Goal: Task Accomplishment & Management: Complete application form

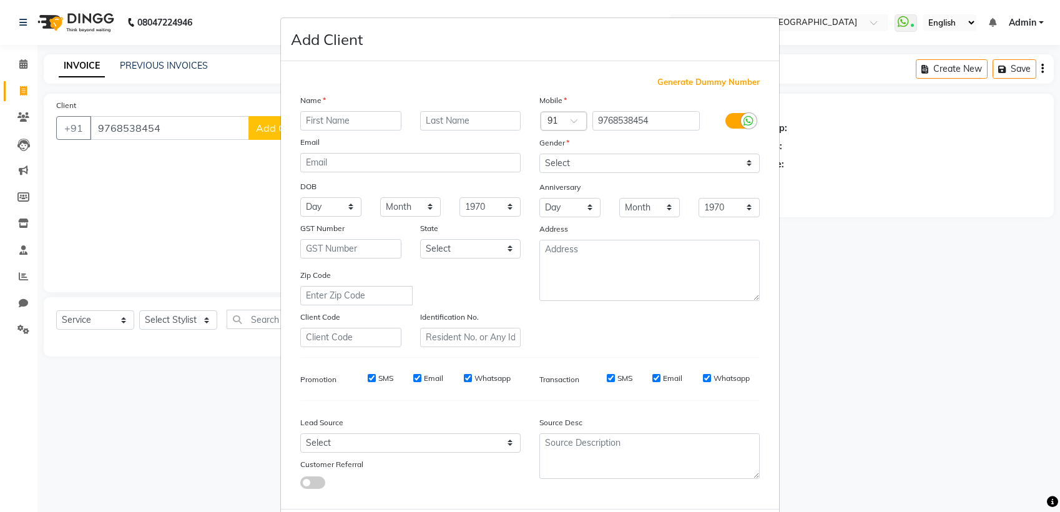
select select "6682"
select select "service"
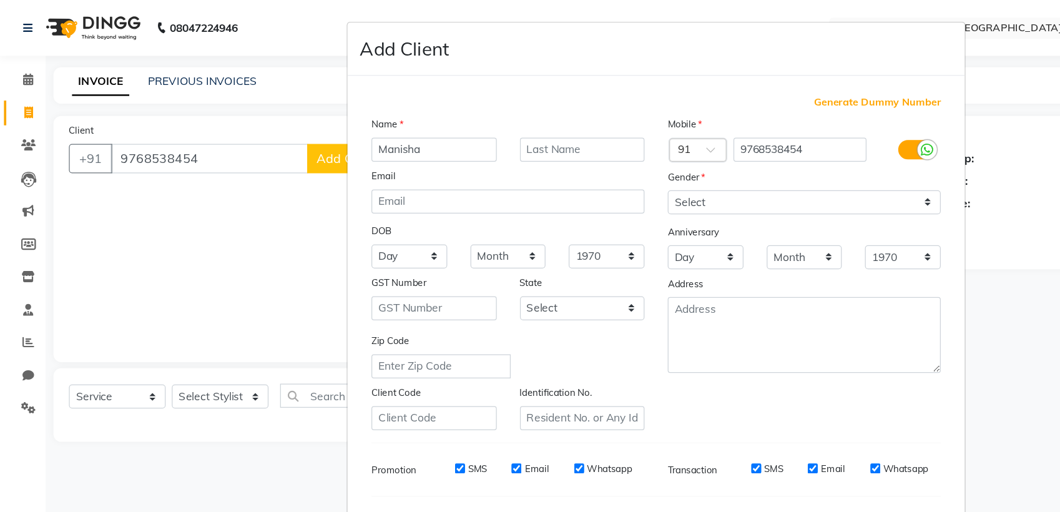
type input "Manisha"
click at [441, 118] on input "text" at bounding box center [470, 120] width 101 height 19
type input "WW"
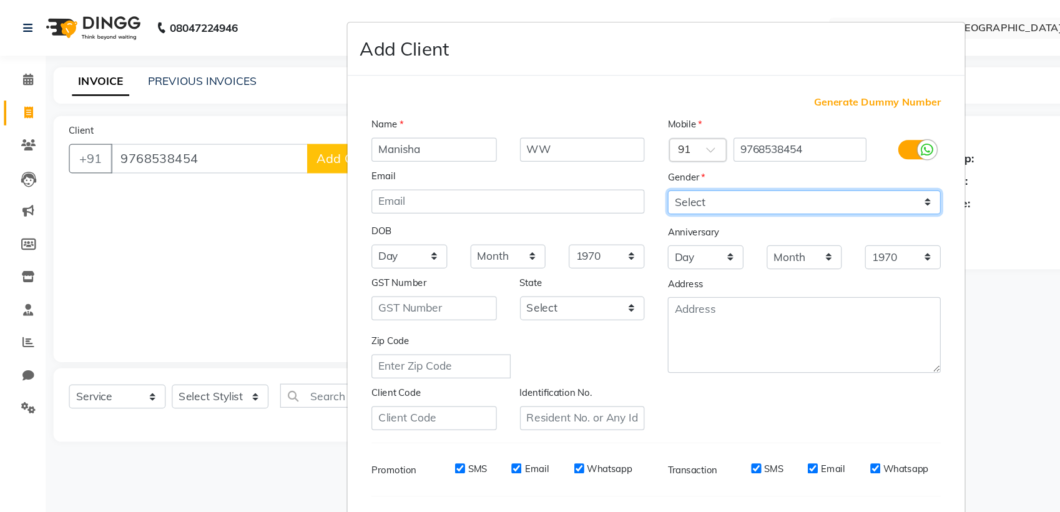
click at [627, 168] on select "Select [DEMOGRAPHIC_DATA] [DEMOGRAPHIC_DATA] Other Prefer Not To Say" at bounding box center [650, 163] width 220 height 19
select select "[DEMOGRAPHIC_DATA]"
click at [540, 154] on select "Select [DEMOGRAPHIC_DATA] [DEMOGRAPHIC_DATA] Other Prefer Not To Say" at bounding box center [650, 163] width 220 height 19
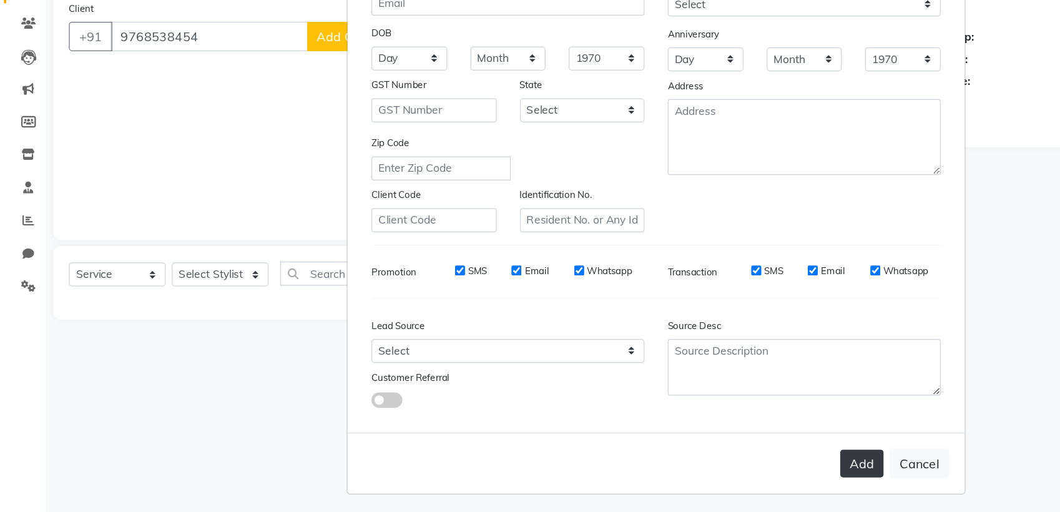
click at [696, 470] on button "Add" at bounding box center [696, 472] width 35 height 22
select select
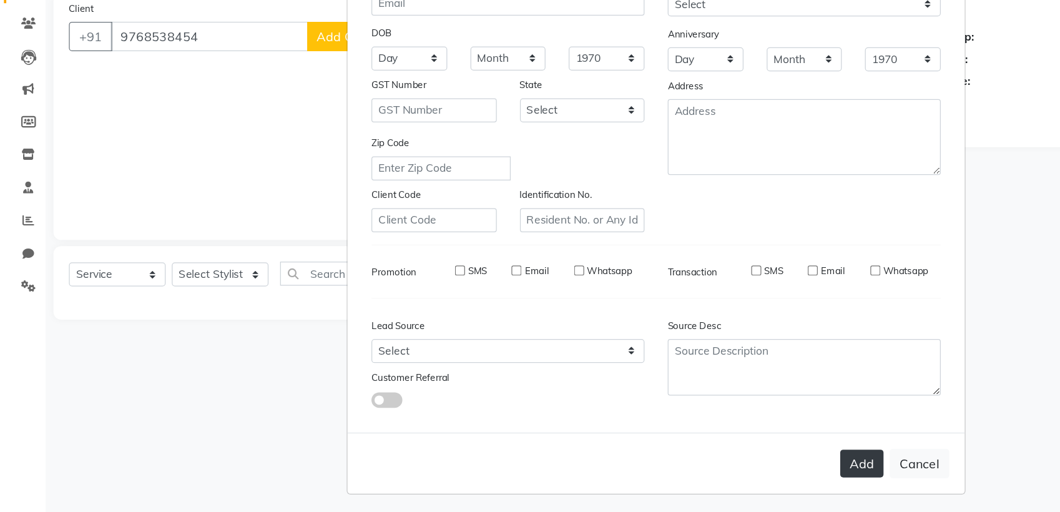
select select
checkbox input "false"
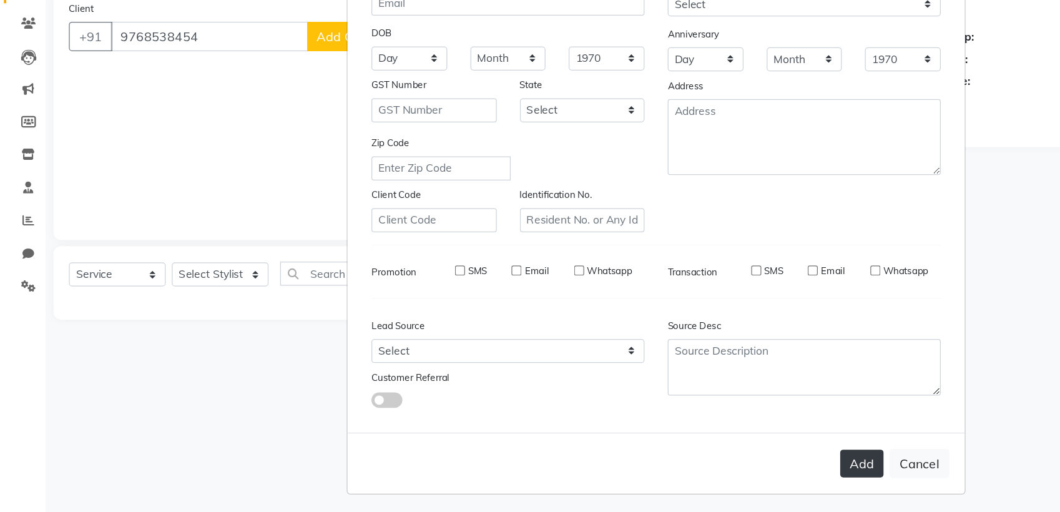
checkbox input "false"
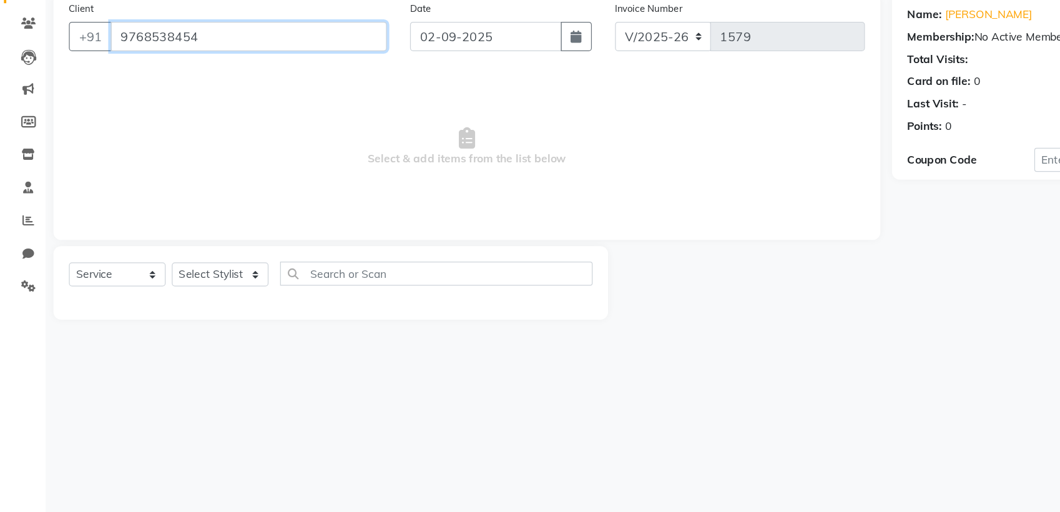
click at [165, 131] on input "9768538454" at bounding box center [201, 128] width 223 height 24
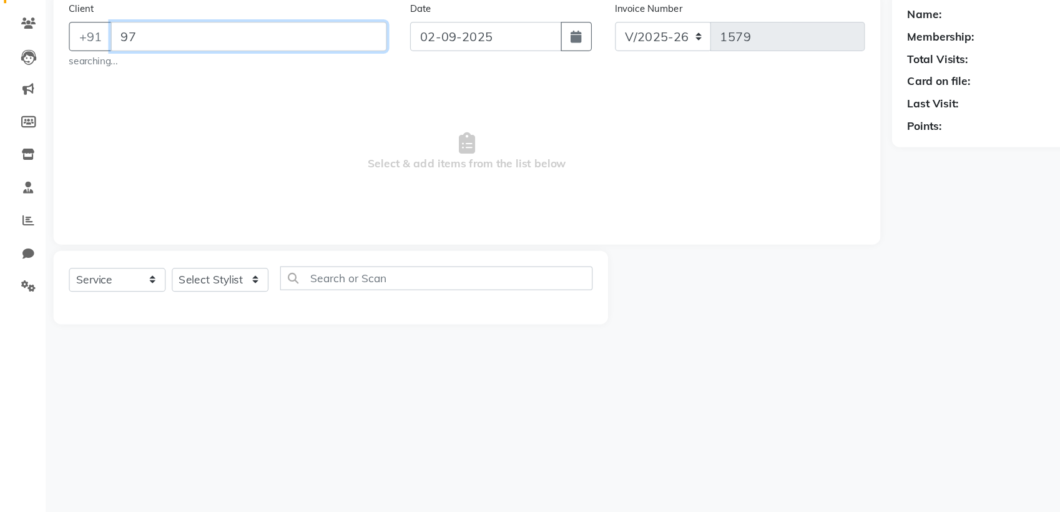
type input "9"
